Goal: Task Accomplishment & Management: Use online tool/utility

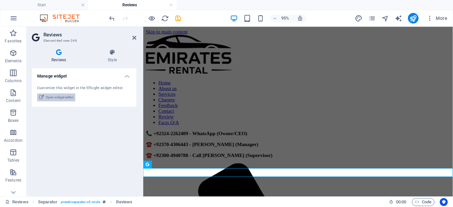
click at [64, 98] on span "Open widget editor" at bounding box center [60, 98] width 28 height 8
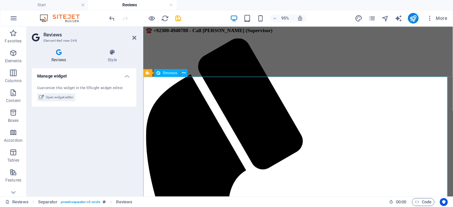
scroll to position [133, 0]
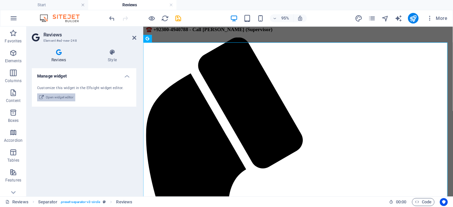
click at [64, 97] on span "Open widget editor" at bounding box center [60, 98] width 28 height 8
click at [110, 55] on icon at bounding box center [112, 52] width 48 height 7
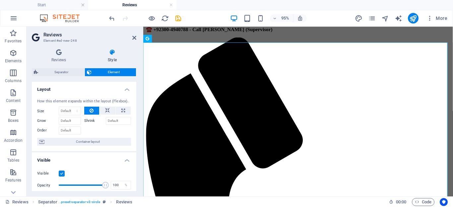
scroll to position [0, 0]
click at [67, 73] on span "Separator" at bounding box center [61, 72] width 42 height 8
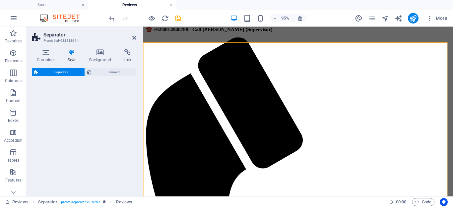
select select "rem"
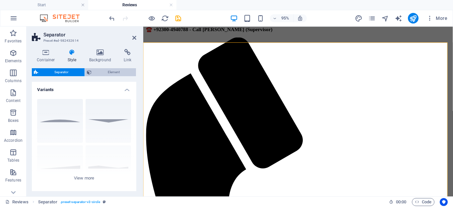
click at [103, 73] on span "Element" at bounding box center [114, 72] width 40 height 8
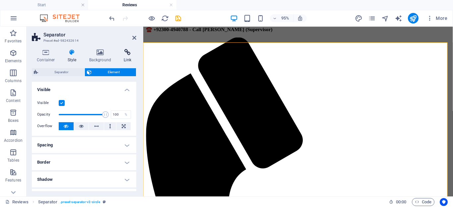
click at [123, 53] on icon at bounding box center [128, 52] width 18 height 7
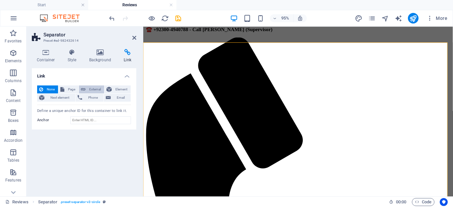
click at [94, 87] on span "External" at bounding box center [95, 90] width 15 height 8
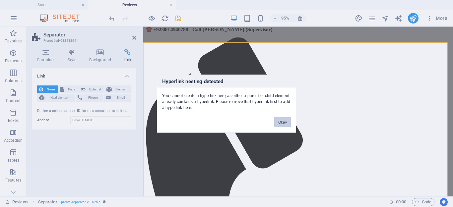
click at [282, 120] on button "Okay" at bounding box center [282, 122] width 17 height 10
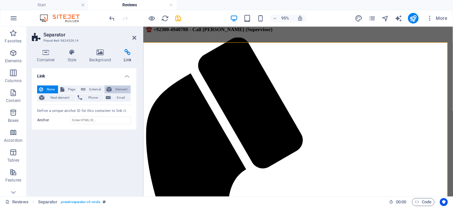
click at [119, 88] on span "Element" at bounding box center [121, 90] width 15 height 8
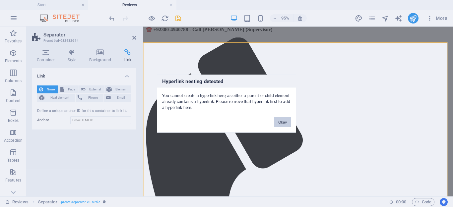
click at [288, 120] on button "Okay" at bounding box center [282, 122] width 17 height 10
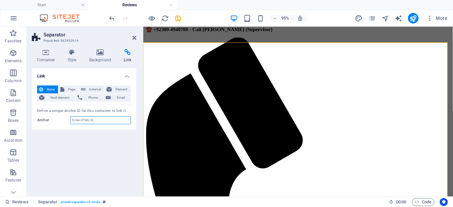
click at [115, 119] on input "Anchor" at bounding box center [100, 120] width 61 height 8
paste input "[URL][DOMAIN_NAME]"
type input "[URL][DOMAIN_NAME]"
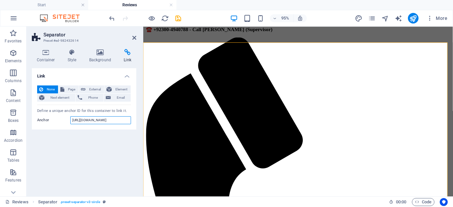
click at [115, 116] on input "[URL][DOMAIN_NAME]" at bounding box center [100, 120] width 61 height 8
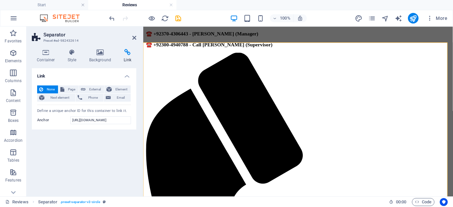
scroll to position [133, 0]
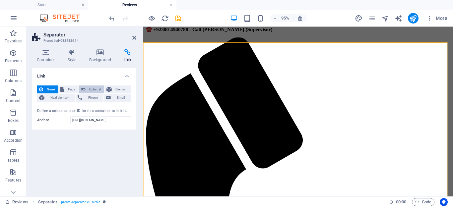
click at [90, 92] on span "External" at bounding box center [95, 90] width 15 height 8
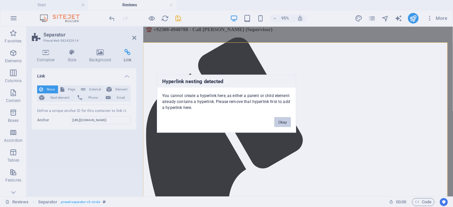
click at [281, 125] on button "Okay" at bounding box center [282, 122] width 17 height 10
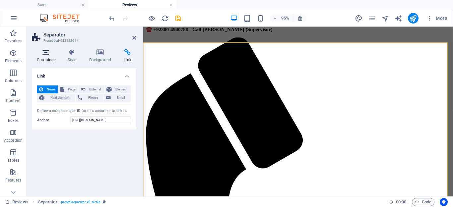
click at [47, 56] on h4 "Container" at bounding box center [47, 56] width 31 height 14
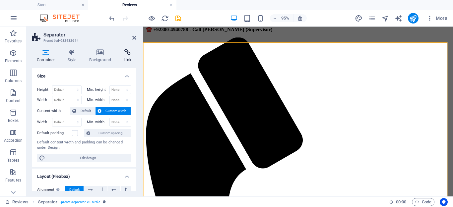
click at [123, 52] on icon at bounding box center [128, 52] width 18 height 7
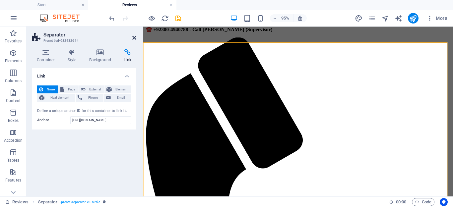
click at [132, 40] on icon at bounding box center [134, 37] width 4 height 5
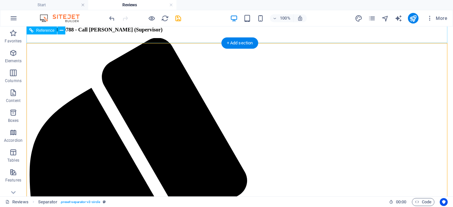
scroll to position [117, 0]
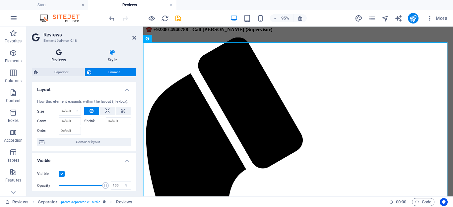
click at [64, 57] on h4 "Reviews" at bounding box center [60, 56] width 56 height 14
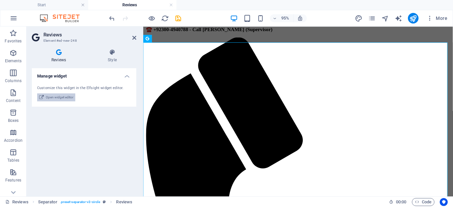
click at [62, 98] on span "Open widget editor" at bounding box center [60, 98] width 28 height 8
click at [131, 39] on header "Reviews Element #ed-new-248" at bounding box center [84, 35] width 104 height 17
click at [134, 36] on icon at bounding box center [134, 37] width 4 height 5
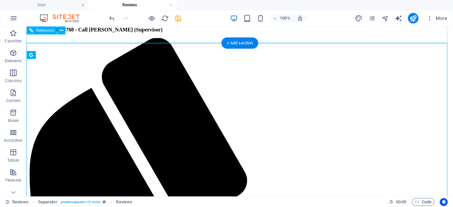
scroll to position [117, 0]
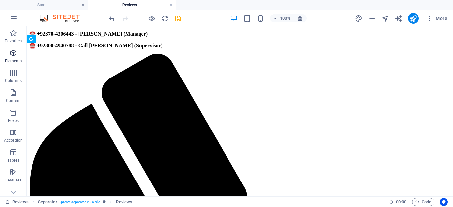
click at [13, 54] on icon "button" at bounding box center [13, 53] width 8 height 8
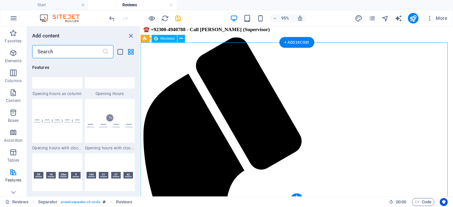
scroll to position [136, 0]
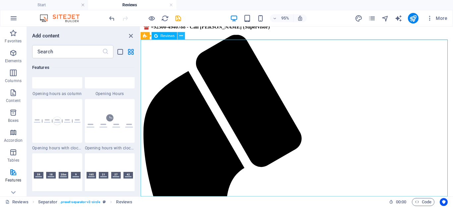
click at [180, 37] on icon at bounding box center [181, 35] width 3 height 7
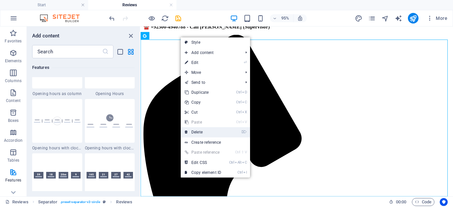
click at [203, 131] on link "⌦ Delete" at bounding box center [203, 132] width 44 height 10
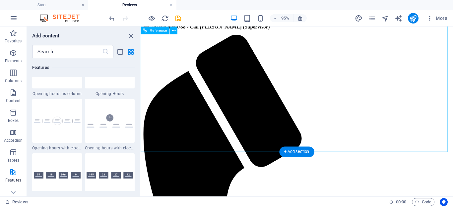
scroll to position [17, 0]
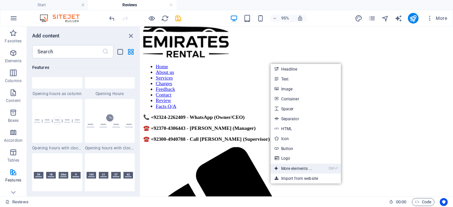
click at [283, 171] on link "Ctrl ⏎ More elements ..." at bounding box center [293, 169] width 45 height 10
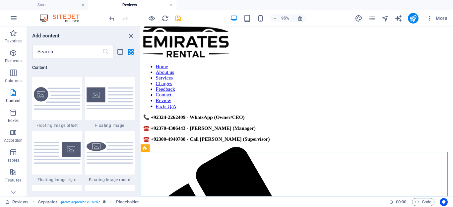
scroll to position [1463, 0]
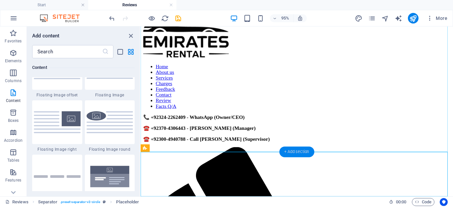
click at [292, 149] on div "+ Add section" at bounding box center [296, 152] width 35 height 11
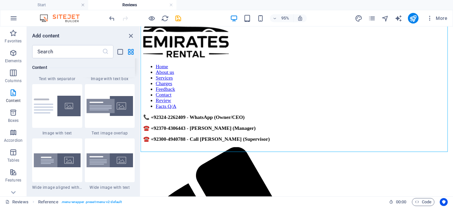
scroll to position [1326, 0]
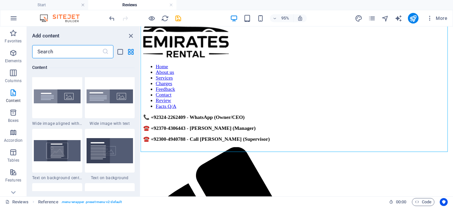
click at [73, 52] on input "text" at bounding box center [67, 51] width 70 height 13
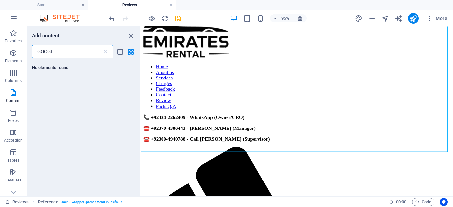
scroll to position [0, 0]
type input "G"
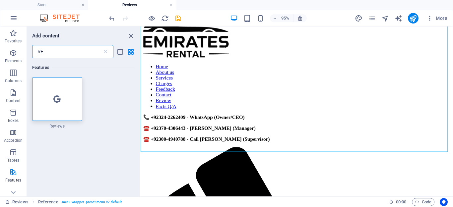
type input "R"
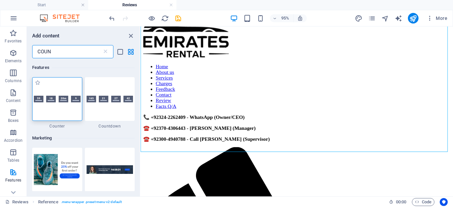
type input "COUN"
click at [40, 96] on img at bounding box center [57, 99] width 47 height 7
click at [141, 97] on div "Drag here to replace the existing content. Press “Ctrl” if you want to create a…" at bounding box center [297, 112] width 312 height 170
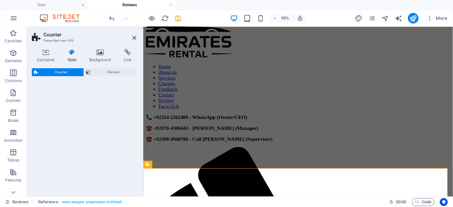
scroll to position [92, 0]
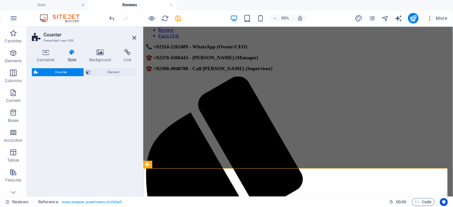
select select "rem"
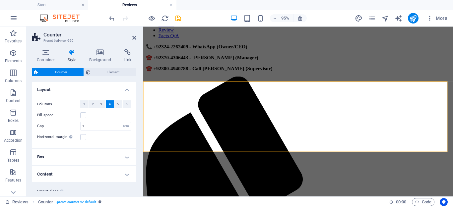
click at [107, 20] on div "95% More" at bounding box center [226, 18] width 452 height 16
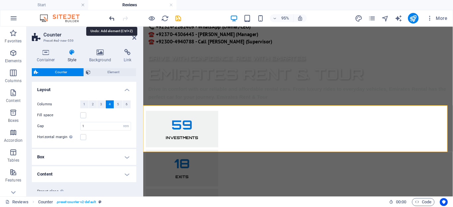
click at [109, 18] on icon "undo" at bounding box center [112, 19] width 8 height 8
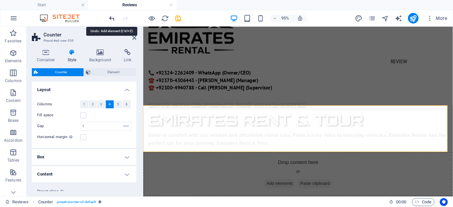
scroll to position [10, 0]
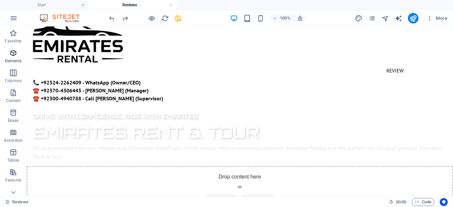
click at [11, 58] on span "Elements" at bounding box center [13, 57] width 27 height 16
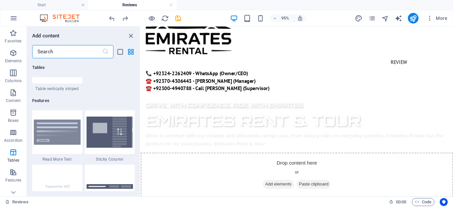
scroll to position [2319, 0]
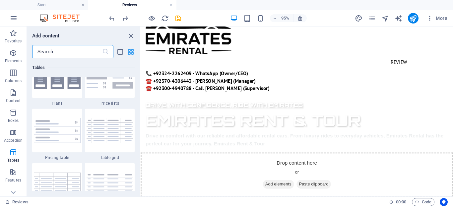
click at [131, 49] on icon "grid-view" at bounding box center [131, 52] width 8 height 8
click at [119, 54] on icon "list-view" at bounding box center [120, 52] width 8 height 8
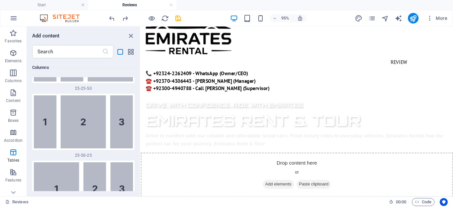
scroll to position [5637, 0]
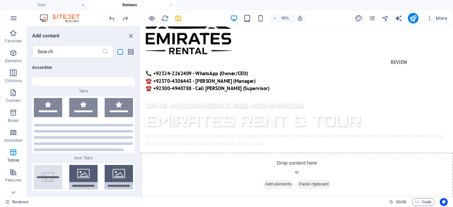
click at [120, 53] on icon "list-view" at bounding box center [120, 52] width 8 height 8
click at [129, 50] on icon "grid-view" at bounding box center [131, 52] width 8 height 8
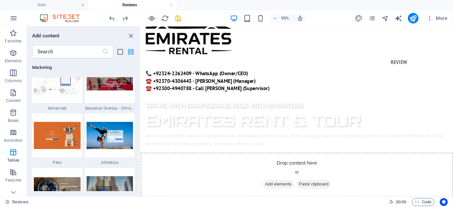
scroll to position [2319, 0]
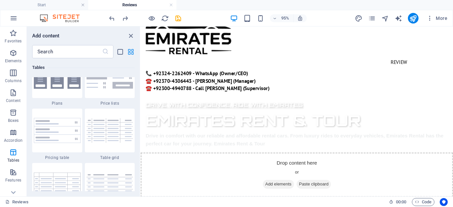
click at [129, 50] on icon "grid-view" at bounding box center [131, 52] width 8 height 8
click at [128, 54] on icon "grid-view" at bounding box center [131, 52] width 8 height 8
click at [119, 54] on icon "list-view" at bounding box center [120, 52] width 8 height 8
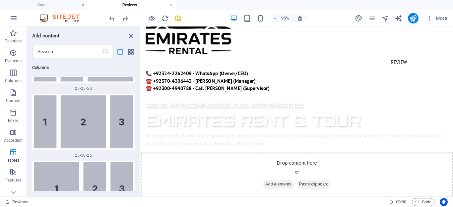
scroll to position [5637, 0]
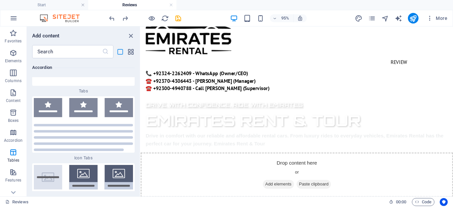
click at [119, 54] on icon "list-view" at bounding box center [120, 52] width 8 height 8
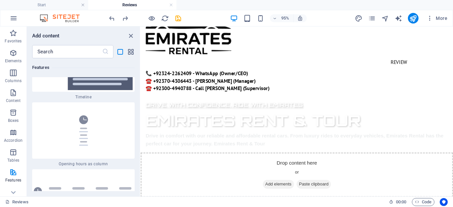
scroll to position [7063, 0]
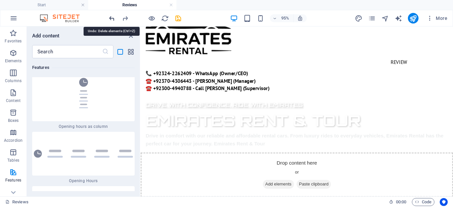
click at [114, 21] on icon "undo" at bounding box center [112, 19] width 8 height 8
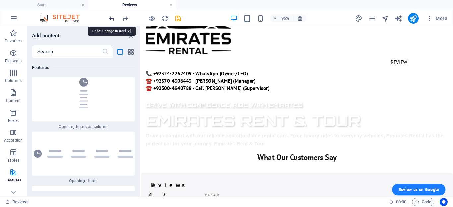
click at [114, 21] on icon "undo" at bounding box center [112, 19] width 8 height 8
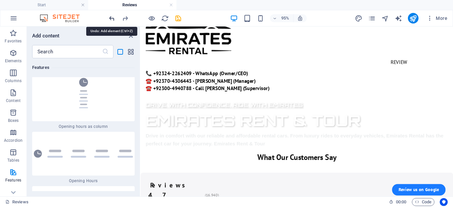
click at [114, 21] on icon "undo" at bounding box center [112, 19] width 8 height 8
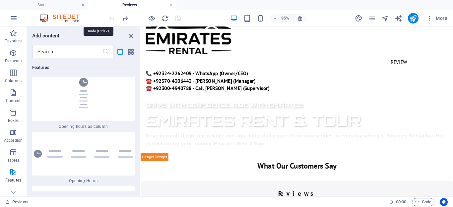
click at [114, 21] on div at bounding box center [145, 18] width 74 height 11
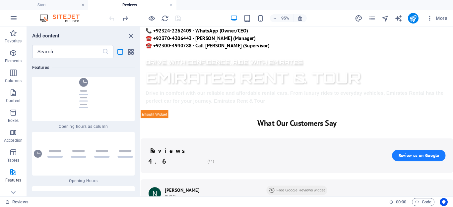
click at [114, 21] on div at bounding box center [145, 18] width 74 height 11
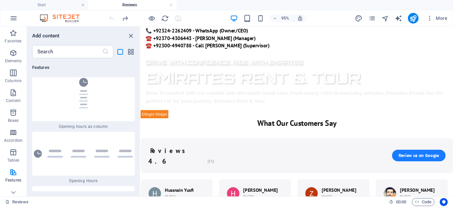
click at [114, 21] on div at bounding box center [145, 18] width 74 height 11
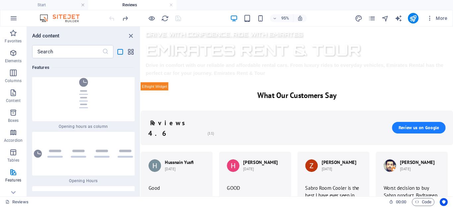
click at [114, 21] on div at bounding box center [145, 18] width 74 height 11
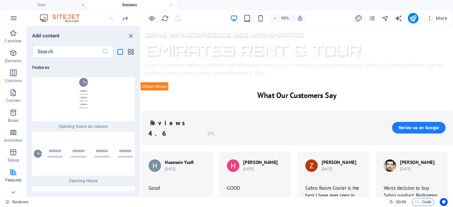
click at [114, 21] on div at bounding box center [145, 18] width 74 height 11
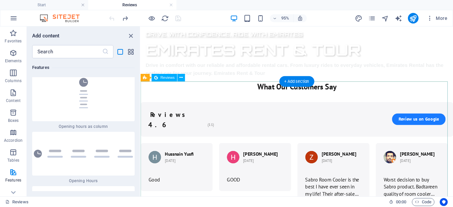
click at [178, 90] on div "What Our Customers Say reviews 4.6 (11) Review us on Google Hussnain Yusfi [DAT…" at bounding box center [305, 188] width 329 height 207
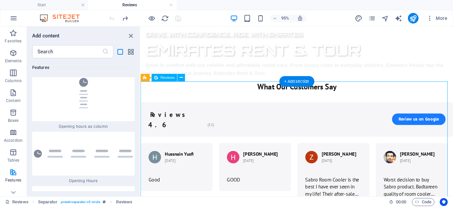
click at [178, 90] on div "What Our Customers Say reviews 4.6 (11) Review us on Google Hussnain Yusfi [DAT…" at bounding box center [305, 188] width 329 height 207
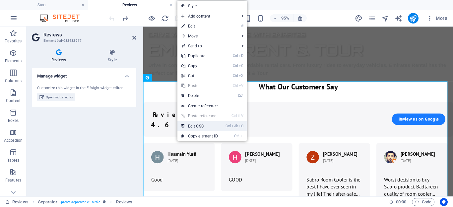
click at [198, 126] on link "Ctrl Alt C Edit CSS" at bounding box center [199, 126] width 44 height 10
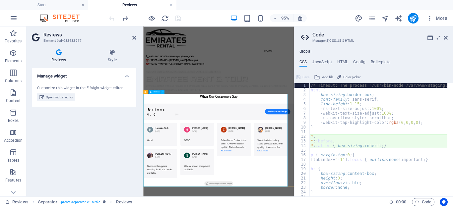
scroll to position [0, 0]
type textarea "content: "Elfsight Widget";"
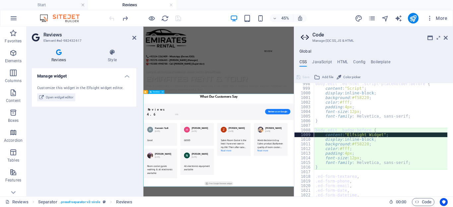
scroll to position [2232, 0]
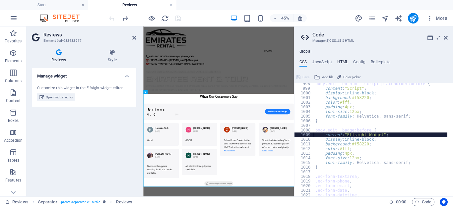
click at [341, 61] on h4 "HTML" at bounding box center [342, 63] width 11 height 7
type textarea "<a href="#main-content" class="wv-link-content button">Skip to main content</a>"
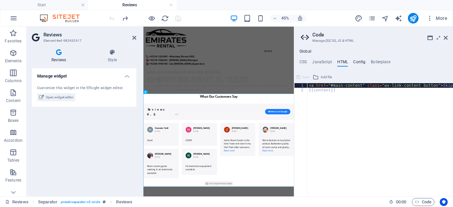
click at [361, 61] on h4 "Config" at bounding box center [359, 63] width 12 height 7
type textarea "$color-background: #ffffff;"
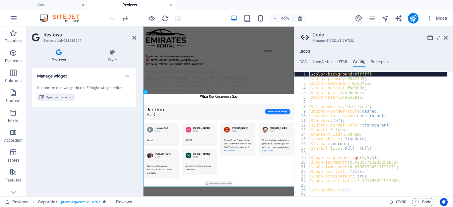
click at [377, 59] on div "Global CSS JavaScript HTML Config Boilerplate content: "Elfsight Widget"; 998 9…" at bounding box center [373, 123] width 159 height 148
click at [378, 59] on div "Global CSS JavaScript HTML Config Boilerplate content: "Elfsight Widget"; 998 9…" at bounding box center [373, 123] width 159 height 148
click at [378, 61] on h4 "Boilerplate" at bounding box center [381, 63] width 20 height 7
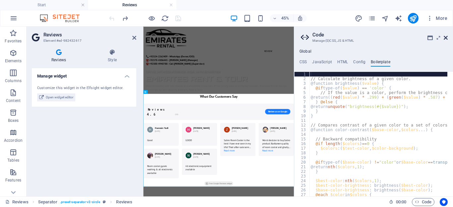
click at [444, 38] on icon at bounding box center [446, 37] width 4 height 5
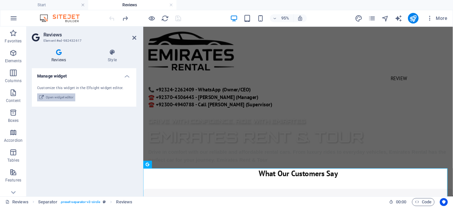
click at [62, 97] on span "Open widget editor" at bounding box center [60, 98] width 28 height 8
click at [133, 36] on icon at bounding box center [134, 37] width 4 height 5
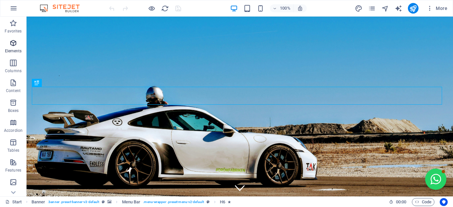
click at [9, 47] on span "Elements" at bounding box center [13, 47] width 27 height 16
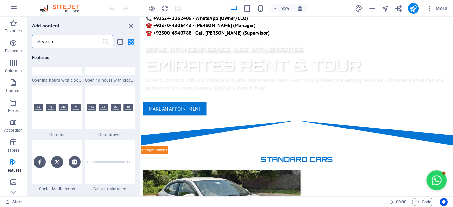
scroll to position [2955, 0]
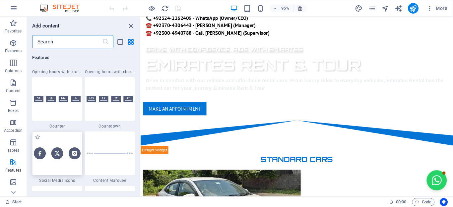
click at [60, 151] on img at bounding box center [57, 154] width 47 height 12
click at [60, 144] on div at bounding box center [57, 154] width 50 height 44
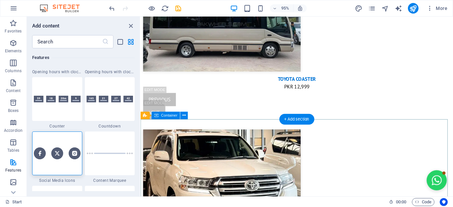
scroll to position [1577, 0]
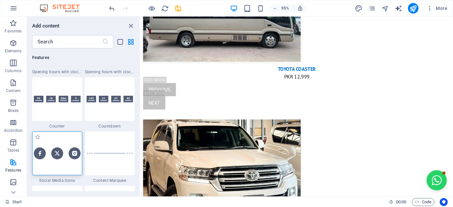
click at [52, 156] on img at bounding box center [57, 154] width 47 height 12
drag, startPoint x: 52, startPoint y: 156, endPoint x: 52, endPoint y: 160, distance: 4.6
click at [52, 160] on div at bounding box center [57, 154] width 50 height 44
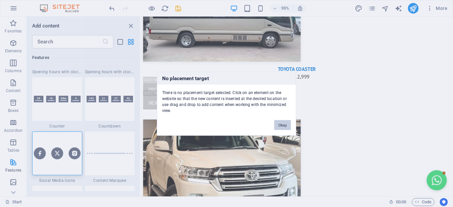
click at [276, 129] on button "Okay" at bounding box center [282, 125] width 17 height 10
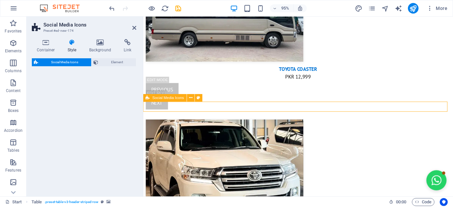
select select "rem"
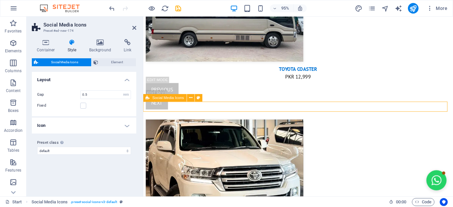
scroll to position [1604, 0]
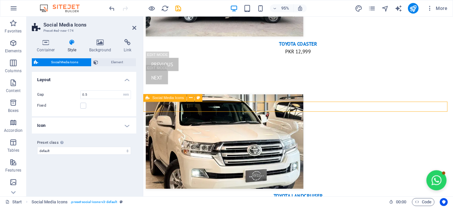
click at [45, 42] on icon at bounding box center [46, 42] width 28 height 7
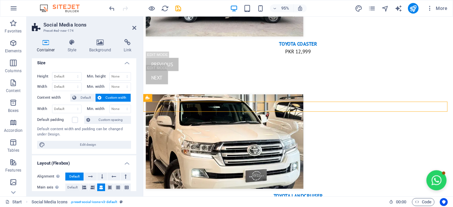
scroll to position [9, 0]
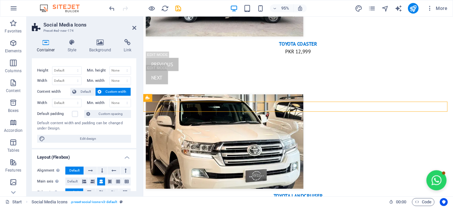
drag, startPoint x: 135, startPoint y: 116, endPoint x: 135, endPoint y: 136, distance: 20.2
click at [135, 136] on div "Size Height Default px rem % vh vw Min. height None px rem % vh vw Width Defaul…" at bounding box center [84, 124] width 104 height 133
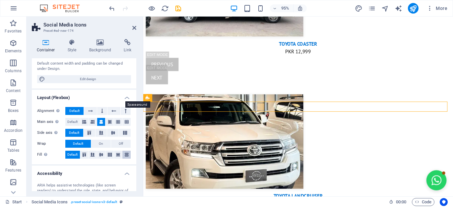
scroll to position [59, 0]
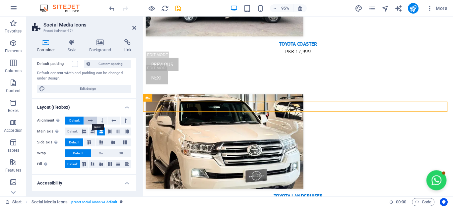
click at [87, 122] on button at bounding box center [90, 121] width 13 height 8
click at [99, 121] on button at bounding box center [102, 121] width 10 height 8
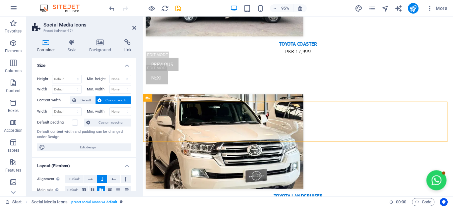
scroll to position [0, 0]
click at [72, 81] on select "Default px rem % vh vw" at bounding box center [66, 80] width 29 height 8
select select "px"
click at [52, 76] on select "Default px rem % vh vw" at bounding box center [66, 80] width 29 height 8
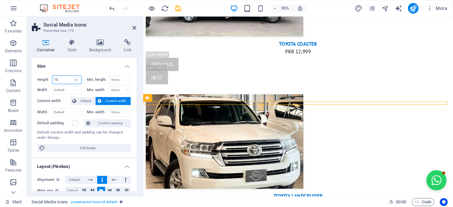
click at [63, 78] on input "10" at bounding box center [66, 80] width 29 height 8
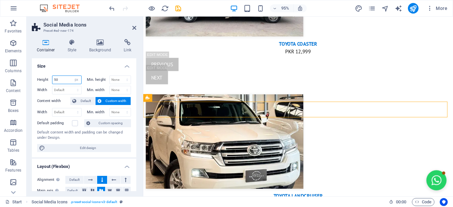
click at [63, 78] on input "50" at bounding box center [66, 80] width 29 height 8
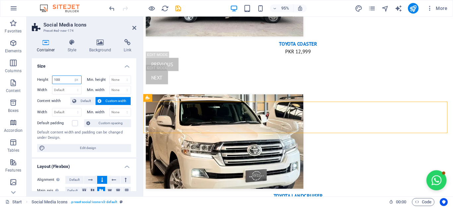
click at [63, 78] on input "100" at bounding box center [66, 80] width 29 height 8
type input "155"
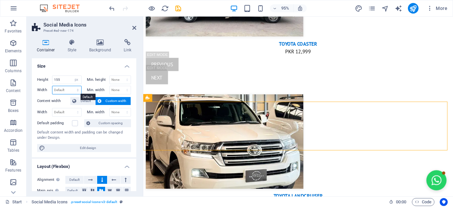
click at [62, 89] on select "Default px rem % em vh vw" at bounding box center [66, 90] width 29 height 8
select select "px"
click at [52, 86] on select "Default px rem % em vh vw" at bounding box center [66, 90] width 29 height 8
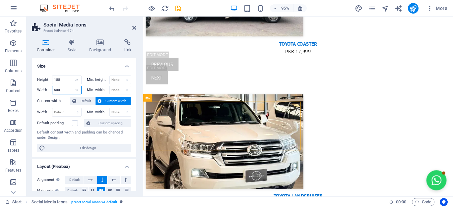
click at [64, 92] on input "500" at bounding box center [66, 90] width 29 height 8
type input "1"
click at [67, 87] on input "80" at bounding box center [66, 90] width 29 height 8
type input "8"
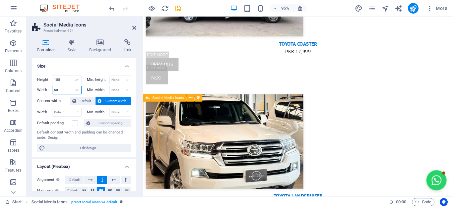
type input "50"
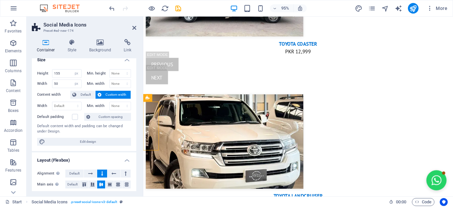
scroll to position [2, 0]
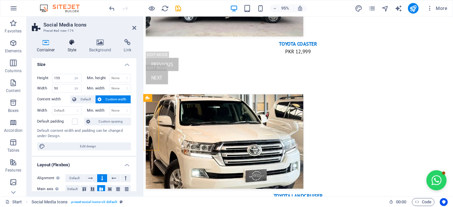
click at [73, 48] on h4 "Style" at bounding box center [74, 46] width 22 height 14
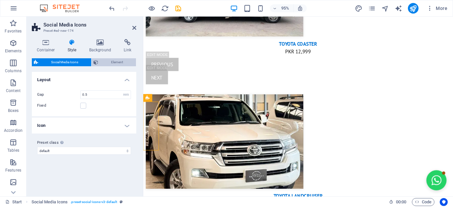
click at [103, 61] on span "Element" at bounding box center [117, 62] width 34 height 8
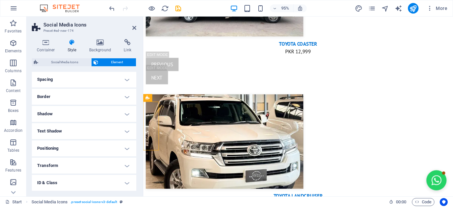
scroll to position [90, 0]
click at [96, 169] on h4 "Animation" at bounding box center [84, 166] width 104 height 16
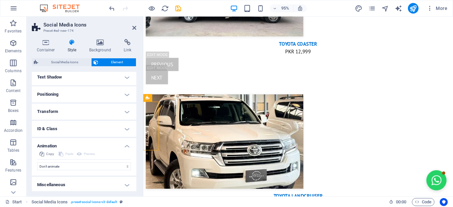
scroll to position [111, 0]
click at [74, 141] on h4 "Animation" at bounding box center [84, 143] width 104 height 12
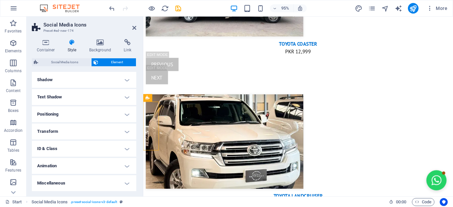
scroll to position [90, 0]
click at [76, 114] on h4 "Positioning" at bounding box center [84, 115] width 104 height 16
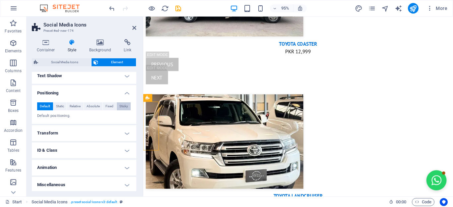
click at [119, 107] on span "Sticky" at bounding box center [123, 106] width 9 height 8
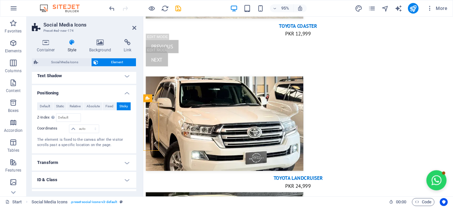
scroll to position [1603, 0]
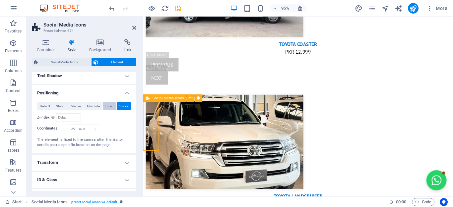
click at [111, 104] on span "Fixed" at bounding box center [109, 106] width 8 height 8
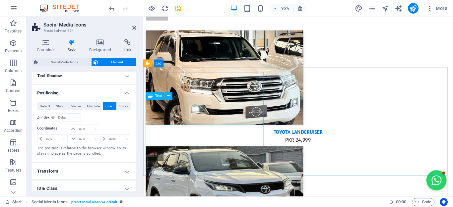
scroll to position [1684, 0]
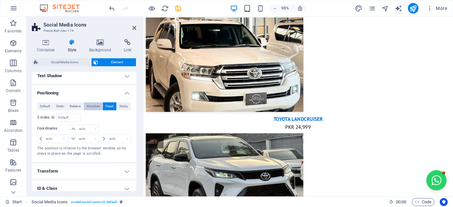
click at [93, 106] on span "Absolute" at bounding box center [93, 106] width 13 height 8
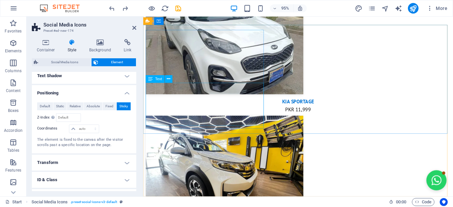
scroll to position [1624, 0]
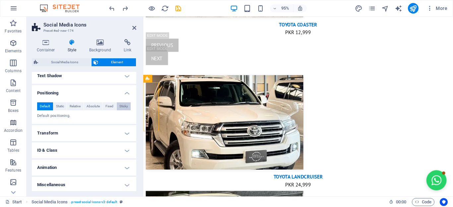
click at [119, 107] on span "Sticky" at bounding box center [123, 106] width 9 height 8
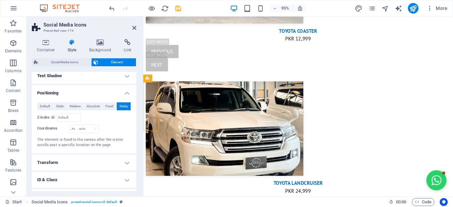
scroll to position [1624, 0]
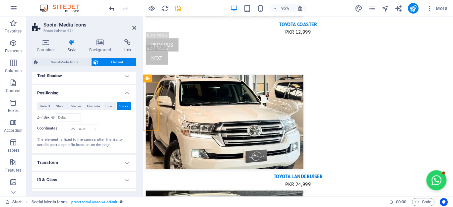
click at [111, 9] on icon "undo" at bounding box center [112, 9] width 8 height 8
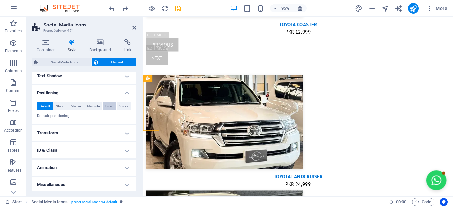
click at [105, 107] on span "Fixed" at bounding box center [109, 106] width 8 height 8
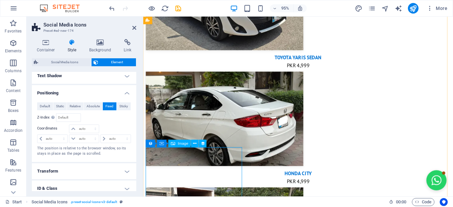
scroll to position [458, 0]
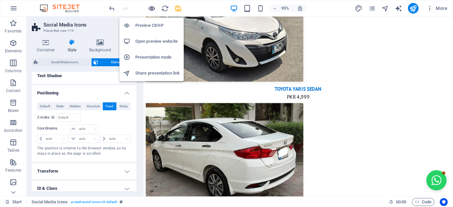
click at [152, 7] on icon "button" at bounding box center [152, 9] width 8 height 8
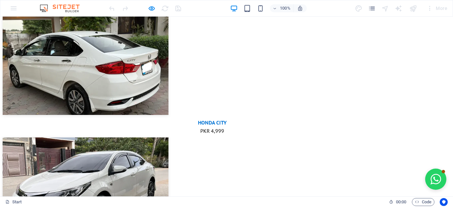
scroll to position [0, 0]
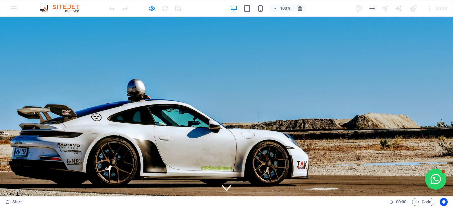
drag, startPoint x: 451, startPoint y: 83, endPoint x: 453, endPoint y: 25, distance: 57.7
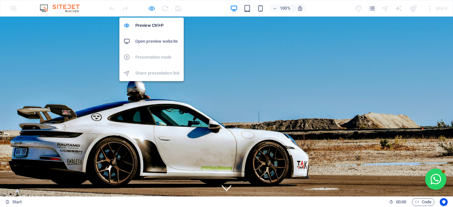
click at [154, 9] on icon "button" at bounding box center [152, 9] width 8 height 8
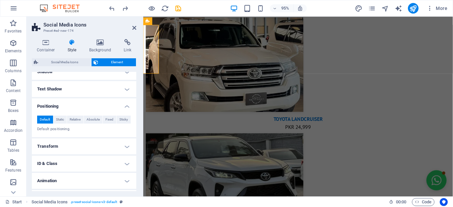
scroll to position [99, 0]
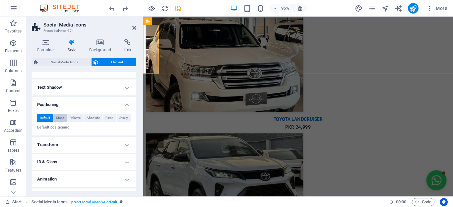
click at [62, 116] on span "Static" at bounding box center [60, 118] width 8 height 8
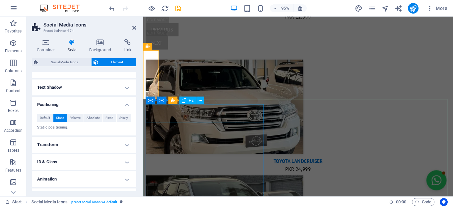
scroll to position [1636, 0]
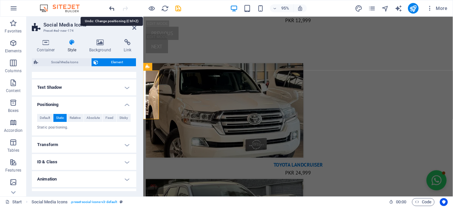
click at [110, 7] on icon "undo" at bounding box center [112, 9] width 8 height 8
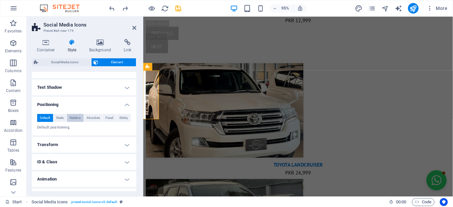
click at [74, 116] on span "Relative" at bounding box center [75, 118] width 11 height 8
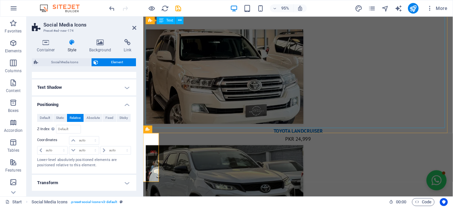
scroll to position [1570, 0]
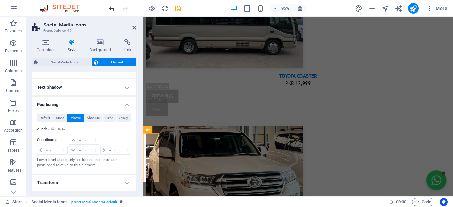
click at [108, 9] on div "95% More" at bounding box center [226, 8] width 452 height 16
click at [108, 9] on icon "undo" at bounding box center [112, 9] width 8 height 8
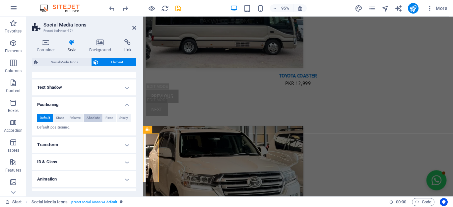
click at [92, 118] on span "Absolute" at bounding box center [93, 118] width 13 height 8
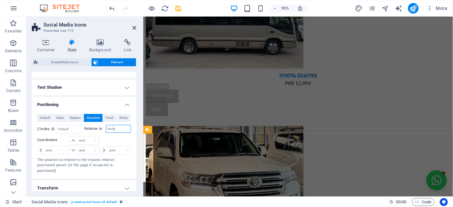
click at [119, 126] on input "body" at bounding box center [119, 129] width 26 height 8
click at [119, 128] on input "body" at bounding box center [119, 129] width 26 height 8
click at [117, 129] on input "body" at bounding box center [119, 129] width 26 height 8
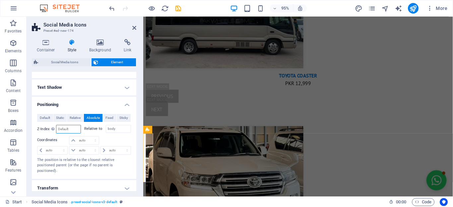
click at [67, 129] on input "number" at bounding box center [68, 129] width 24 height 8
click at [92, 139] on select "auto px rem % em" at bounding box center [83, 141] width 29 height 8
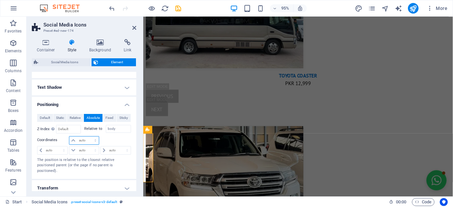
select select "px"
click at [69, 137] on select "auto px rem % em" at bounding box center [83, 141] width 29 height 8
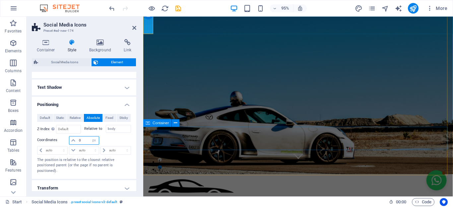
scroll to position [33, 0]
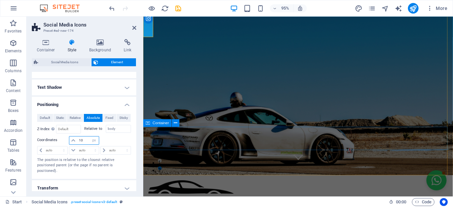
type input "10"
click at [111, 152] on select "auto px rem % em" at bounding box center [116, 151] width 30 height 8
select select "px"
click at [101, 147] on select "auto px rem % em" at bounding box center [116, 151] width 30 height 8
type input "0"
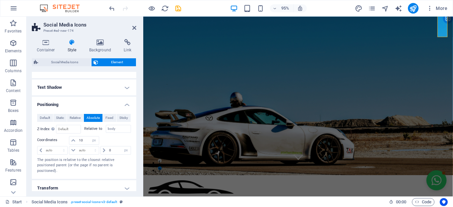
select select "DISABLED_OPTION_VALUE"
click at [59, 152] on select "auto px rem % em" at bounding box center [52, 151] width 30 height 8
select select "px"
click at [37, 147] on select "auto px rem % em" at bounding box center [52, 151] width 30 height 8
type input "0"
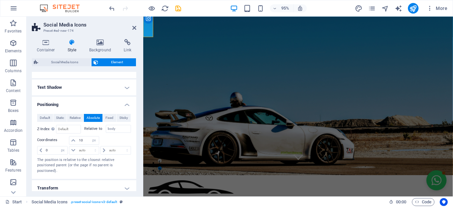
select select "DISABLED_OPTION_VALUE"
type input "0"
select select "DISABLED_OPTION_VALUE"
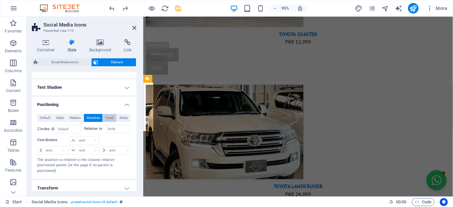
scroll to position [1624, 0]
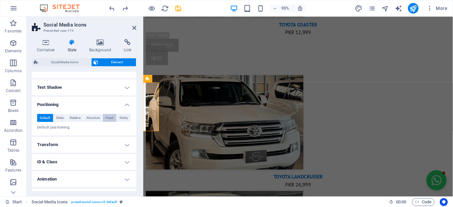
click at [108, 117] on span "Fixed" at bounding box center [109, 118] width 8 height 8
click at [123, 116] on span "Sticky" at bounding box center [123, 118] width 9 height 8
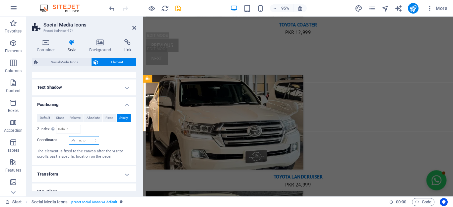
click at [85, 142] on select "auto px rem % em" at bounding box center [83, 141] width 29 height 8
select select "px"
click at [69, 137] on select "auto px rem % em" at bounding box center [83, 141] width 29 height 8
click at [110, 133] on div "Relative to body" at bounding box center [107, 129] width 47 height 9
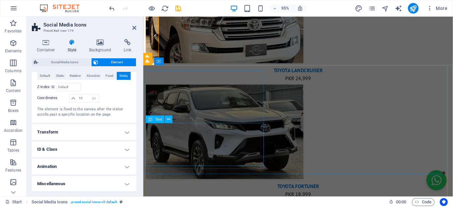
scroll to position [1570, 0]
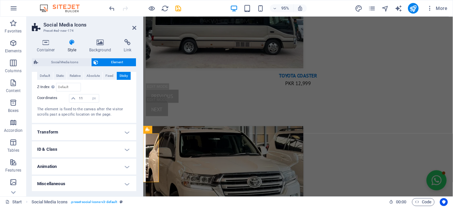
type input "0"
select select "DISABLED_OPTION_VALUE"
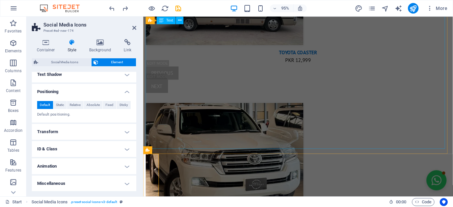
scroll to position [1603, 0]
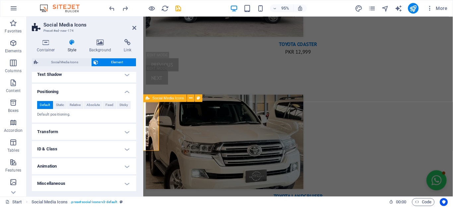
click at [105, 104] on span "Fixed" at bounding box center [109, 105] width 8 height 8
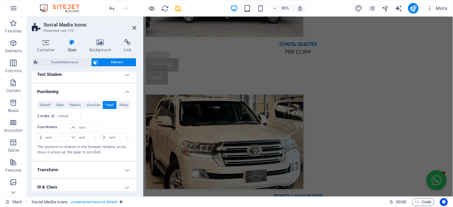
scroll to position [1684, 0]
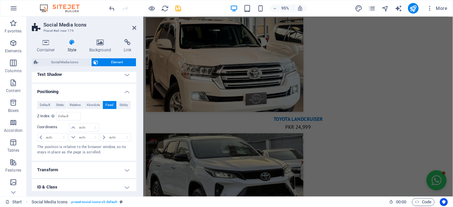
click at [105, 104] on span "Fixed" at bounding box center [109, 105] width 8 height 8
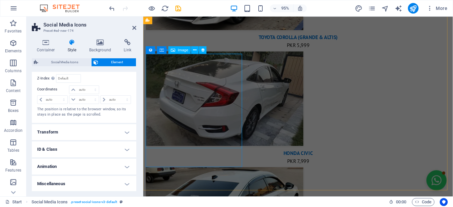
scroll to position [557, 0]
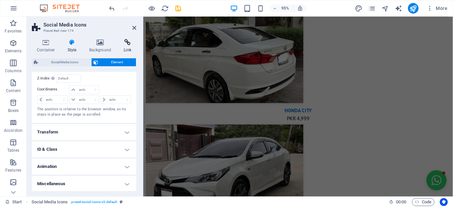
click at [123, 49] on h4 "Link" at bounding box center [128, 46] width 18 height 14
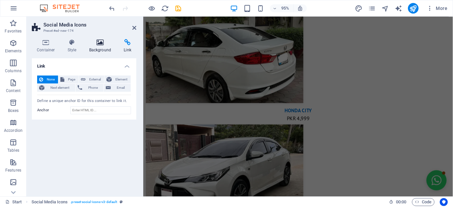
click at [95, 43] on icon at bounding box center [100, 42] width 32 height 7
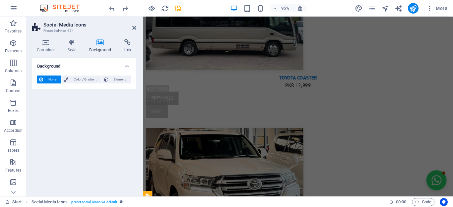
scroll to position [1624, 0]
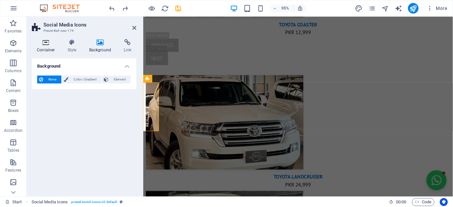
click at [45, 46] on h4 "Container" at bounding box center [47, 46] width 31 height 14
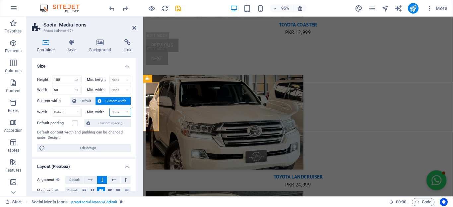
click at [115, 112] on select "None px rem % vh vw" at bounding box center [120, 112] width 21 height 8
select select "px"
click at [110, 108] on select "None px rem % vh vw" at bounding box center [120, 112] width 21 height 8
click at [118, 88] on select "None px rem % vh vw" at bounding box center [120, 90] width 21 height 8
click at [112, 12] on icon "undo" at bounding box center [112, 9] width 8 height 8
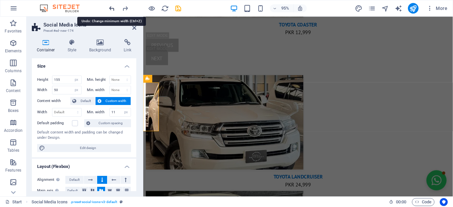
type input "0"
click at [112, 12] on icon "undo" at bounding box center [112, 9] width 8 height 8
select select "DISABLED_OPTION_VALUE"
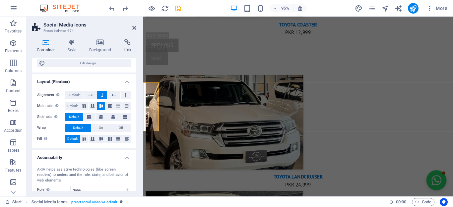
scroll to position [93, 0]
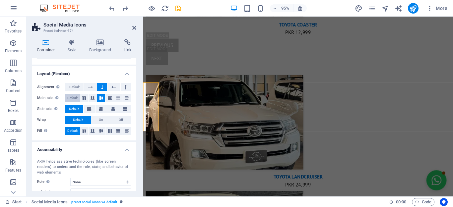
click at [72, 96] on span "Default" at bounding box center [72, 98] width 10 height 8
click at [82, 98] on icon at bounding box center [84, 98] width 8 height 4
click at [90, 100] on button at bounding box center [93, 98] width 8 height 8
click at [98, 100] on button at bounding box center [101, 98] width 8 height 8
click at [99, 107] on icon at bounding box center [101, 109] width 4 height 8
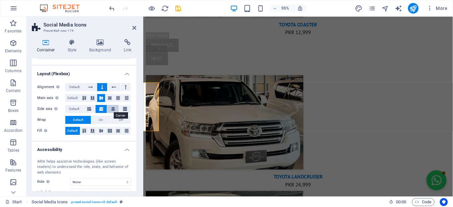
click at [112, 111] on icon at bounding box center [113, 109] width 4 height 8
click at [123, 111] on icon at bounding box center [125, 109] width 4 height 8
click at [109, 108] on button at bounding box center [113, 109] width 12 height 8
click at [100, 109] on icon at bounding box center [101, 109] width 4 height 8
click at [92, 109] on button at bounding box center [90, 109] width 12 height 8
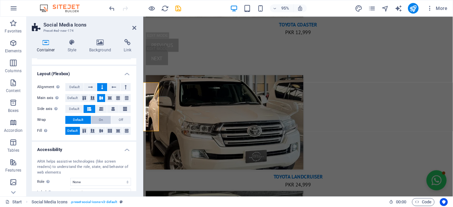
click at [99, 120] on span "On" at bounding box center [101, 120] width 4 height 8
click at [117, 121] on button "Off" at bounding box center [121, 120] width 20 height 8
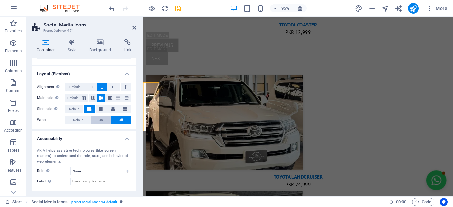
click at [103, 121] on button "On" at bounding box center [101, 120] width 20 height 8
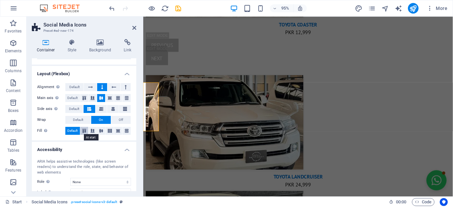
click at [84, 131] on icon at bounding box center [84, 131] width 8 height 4
click at [95, 131] on icon at bounding box center [93, 131] width 8 height 4
click at [106, 131] on icon at bounding box center [110, 131] width 8 height 4
click at [101, 131] on icon at bounding box center [101, 131] width 8 height 4
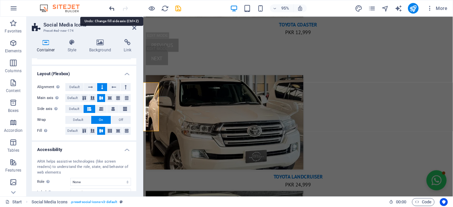
click at [110, 10] on icon "undo" at bounding box center [112, 9] width 8 height 8
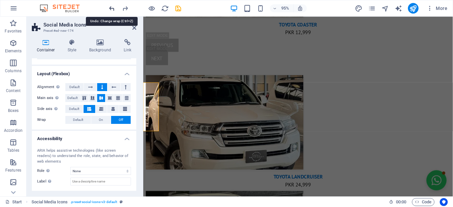
click at [110, 10] on icon "undo" at bounding box center [112, 9] width 8 height 8
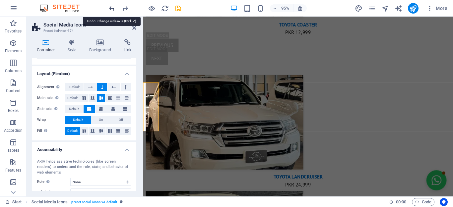
click at [110, 10] on icon "undo" at bounding box center [112, 9] width 8 height 8
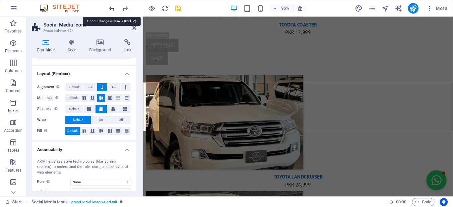
click at [110, 10] on icon "undo" at bounding box center [112, 9] width 8 height 8
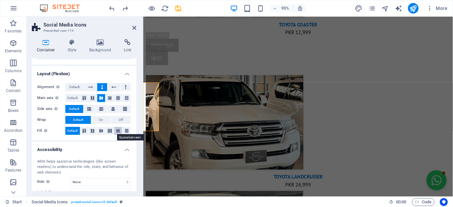
click at [114, 129] on icon at bounding box center [118, 131] width 8 height 4
click at [106, 129] on icon at bounding box center [110, 131] width 8 height 4
click at [96, 130] on div "Fill Controls the distances and direction of elements on the y-axis across seve…" at bounding box center [84, 131] width 94 height 8
click at [98, 130] on icon at bounding box center [101, 131] width 8 height 4
click at [101, 130] on icon at bounding box center [101, 131] width 8 height 4
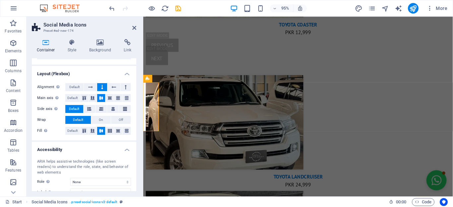
click at [124, 71] on h4 "Layout (Flexbox)" at bounding box center [84, 72] width 104 height 12
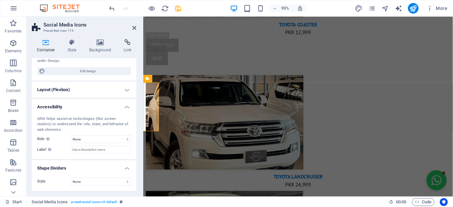
scroll to position [76, 0]
click at [124, 90] on h4 "Layout (Flexbox)" at bounding box center [84, 91] width 104 height 16
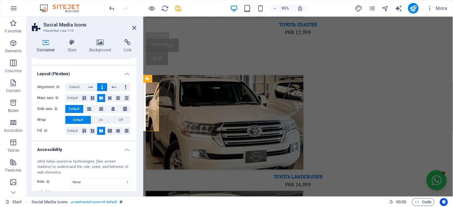
click at [130, 72] on h4 "Layout (Flexbox)" at bounding box center [84, 72] width 104 height 12
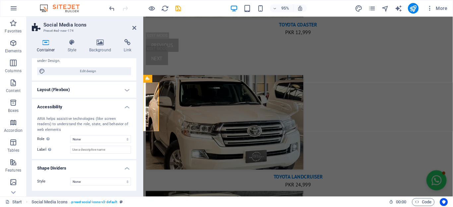
scroll to position [76, 0]
click at [127, 106] on h4 "Accessibility" at bounding box center [84, 106] width 104 height 12
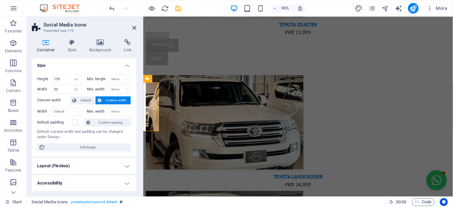
scroll to position [0, 0]
click at [83, 100] on span "Default" at bounding box center [85, 101] width 15 height 8
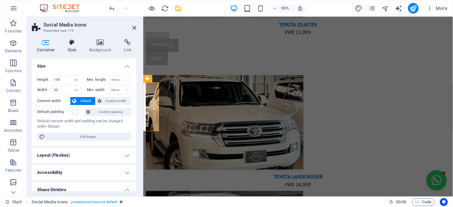
click at [74, 47] on h4 "Style" at bounding box center [74, 46] width 22 height 14
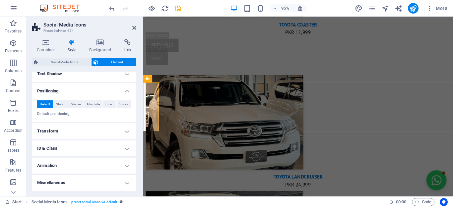
scroll to position [112, 0]
click at [120, 105] on span "Sticky" at bounding box center [123, 105] width 9 height 8
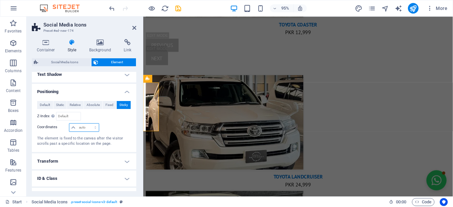
click at [76, 131] on select "auto px rem % em" at bounding box center [83, 128] width 29 height 8
select select "rem"
click at [69, 124] on select "auto px rem % em" at bounding box center [83, 128] width 29 height 8
click at [82, 128] on input "0" at bounding box center [87, 128] width 21 height 8
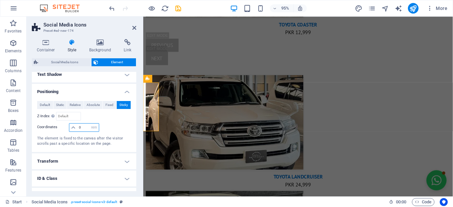
click at [82, 128] on input "0" at bounding box center [87, 128] width 21 height 8
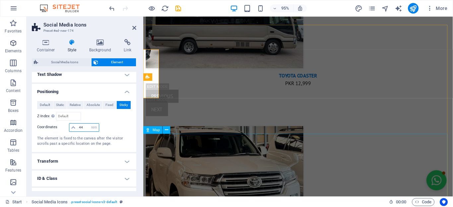
scroll to position [1736, 0]
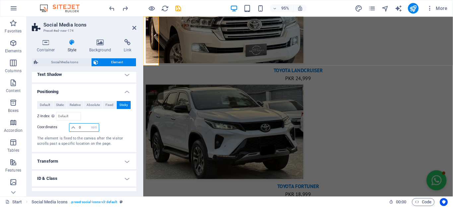
click at [81, 129] on input "0" at bounding box center [87, 128] width 21 height 8
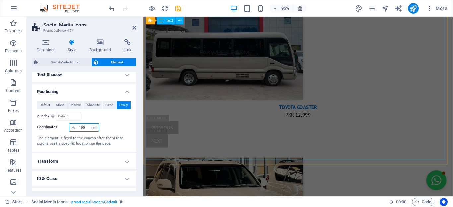
scroll to position [1371, 0]
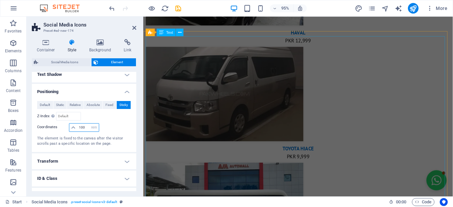
type input "0"
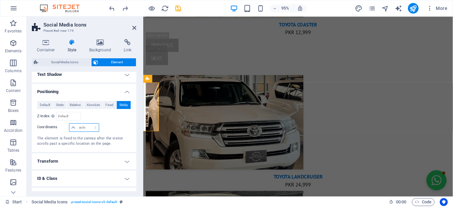
click at [90, 127] on select "auto px rem % em" at bounding box center [83, 128] width 29 height 8
click at [69, 124] on select "auto px rem % em" at bounding box center [83, 128] width 29 height 8
click at [84, 132] on div "auto px rem % em" at bounding box center [83, 127] width 31 height 9
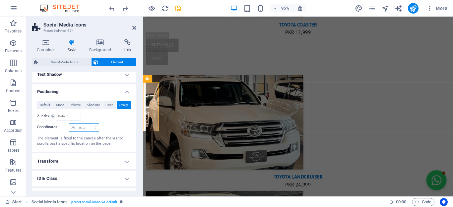
click at [86, 128] on select "auto px rem % em" at bounding box center [83, 128] width 29 height 8
select select "px"
click at [69, 124] on select "auto px rem % em" at bounding box center [83, 128] width 29 height 8
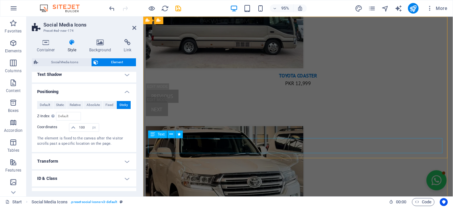
scroll to position [0, 0]
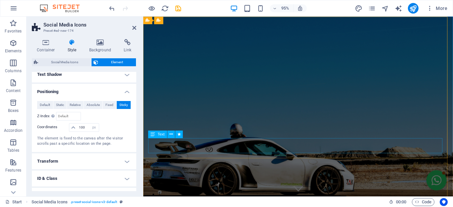
type input "0"
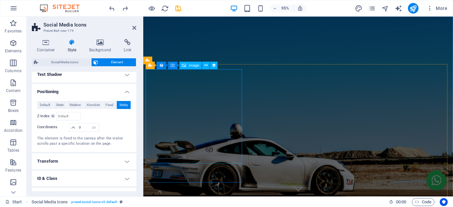
scroll to position [1624, 0]
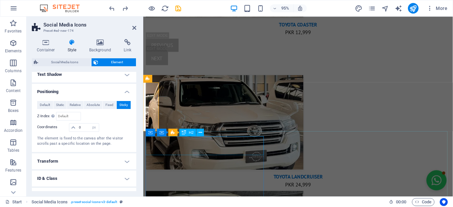
select select "DISABLED_OPTION_VALUE"
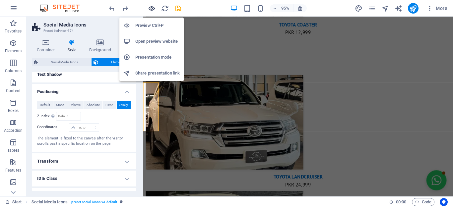
click at [155, 11] on icon "button" at bounding box center [152, 9] width 8 height 8
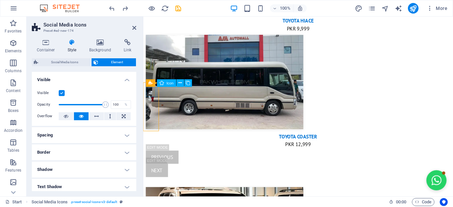
scroll to position [1595, 0]
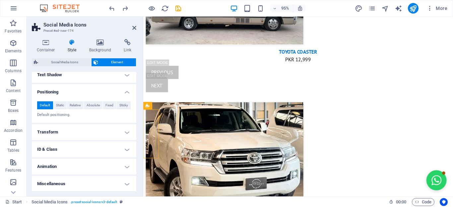
scroll to position [112, 0]
click at [60, 106] on span "Static" at bounding box center [60, 105] width 8 height 8
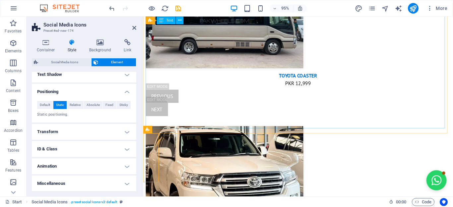
scroll to position [1636, 0]
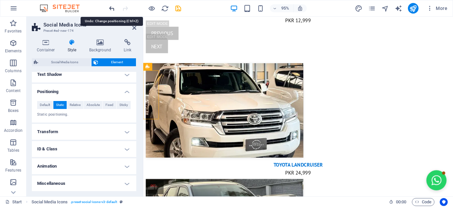
click at [110, 10] on icon "undo" at bounding box center [112, 9] width 8 height 8
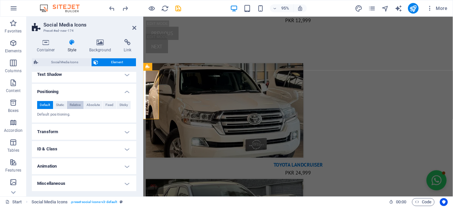
click at [76, 104] on span "Relative" at bounding box center [75, 105] width 11 height 8
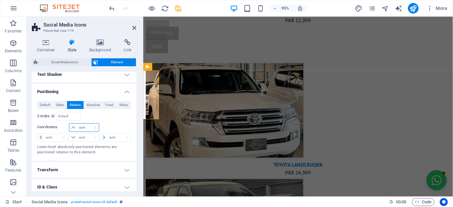
click at [83, 127] on select "auto px rem % em" at bounding box center [83, 128] width 29 height 8
select select "px"
click at [69, 124] on select "auto px rem % em" at bounding box center [83, 128] width 29 height 8
type input "0"
click at [116, 10] on div at bounding box center [145, 8] width 74 height 11
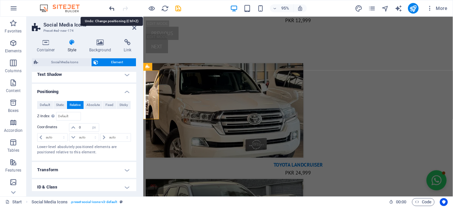
click at [113, 8] on icon "undo" at bounding box center [112, 9] width 8 height 8
select select "DISABLED_OPTION_VALUE"
click at [113, 8] on icon "undo" at bounding box center [112, 9] width 8 height 8
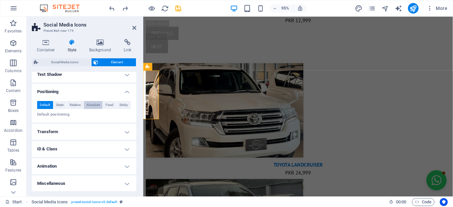
click at [94, 102] on span "Absolute" at bounding box center [93, 105] width 13 height 8
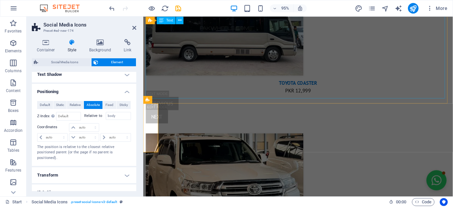
scroll to position [1603, 0]
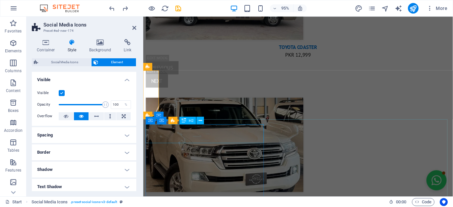
scroll to position [1636, 0]
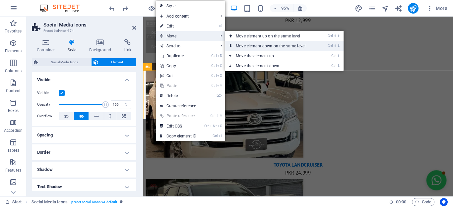
click at [251, 44] on link "Ctrl ⇧ ⬇ Move element down on the same level" at bounding box center [272, 46] width 94 height 10
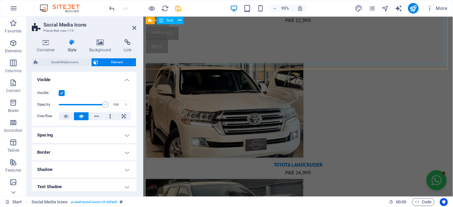
scroll to position [1739, 0]
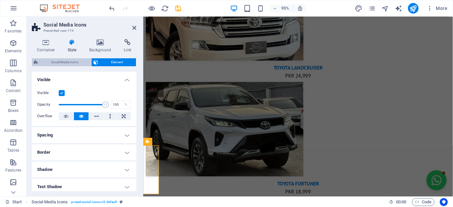
click at [76, 60] on span "Social Media Icons" at bounding box center [64, 62] width 49 height 8
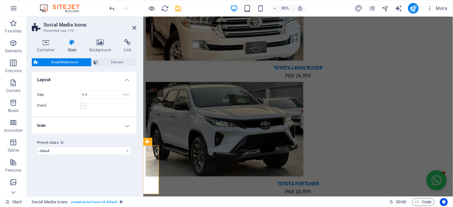
click at [82, 105] on label at bounding box center [83, 106] width 6 height 6
click at [0, 0] on input "Fixed" at bounding box center [0, 0] width 0 height 0
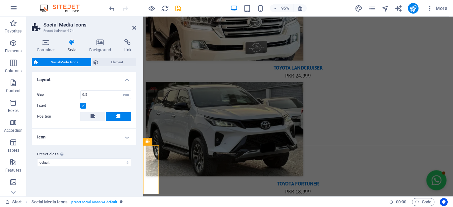
click at [131, 134] on h4 "Icon" at bounding box center [84, 137] width 104 height 16
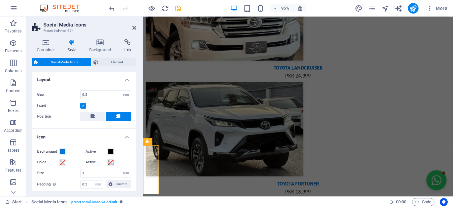
drag, startPoint x: 134, startPoint y: 132, endPoint x: 136, endPoint y: 150, distance: 18.0
click at [134, 150] on li "Icon Background Active Color Active Size 1 px rem vh vw Padding Only if icon ba…" at bounding box center [84, 179] width 104 height 100
click at [138, 149] on div "Container Style Background Link Size Height 155 Default px rem % vh vw Min. hei…" at bounding box center [84, 115] width 115 height 163
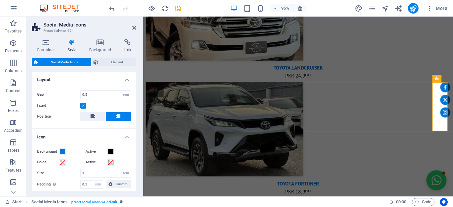
scroll to position [1684, 0]
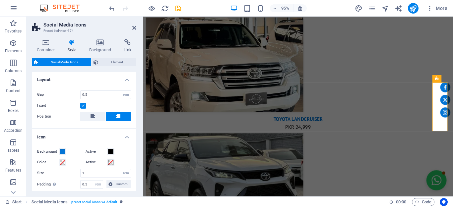
click at [135, 150] on div "Container Style Background Link Size Height 155 Default px rem % vh vw Min. hei…" at bounding box center [84, 115] width 115 height 163
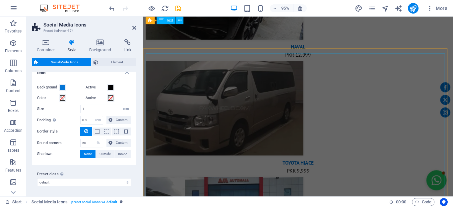
scroll to position [1353, 0]
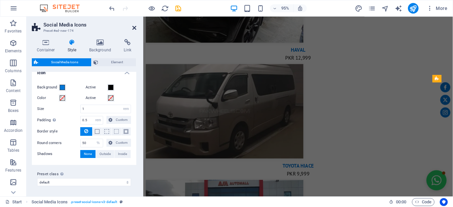
click at [134, 28] on icon at bounding box center [134, 27] width 4 height 5
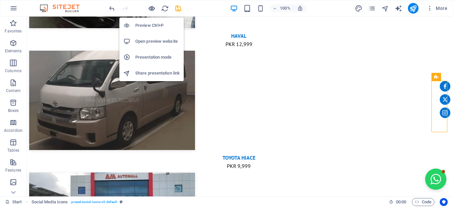
click at [155, 8] on icon "button" at bounding box center [152, 9] width 8 height 8
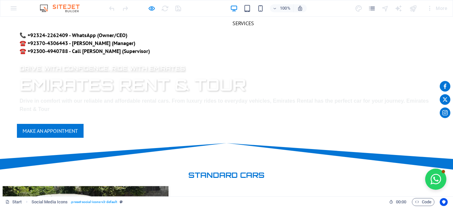
scroll to position [0, 0]
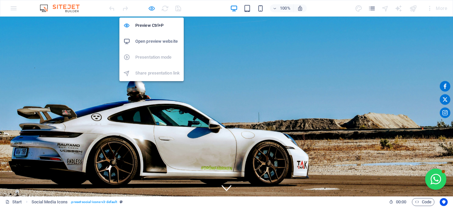
click at [149, 5] on icon "button" at bounding box center [152, 9] width 8 height 8
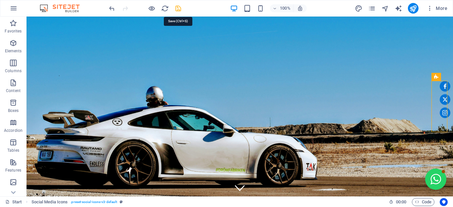
click at [177, 7] on icon "save" at bounding box center [178, 9] width 8 height 8
checkbox input "false"
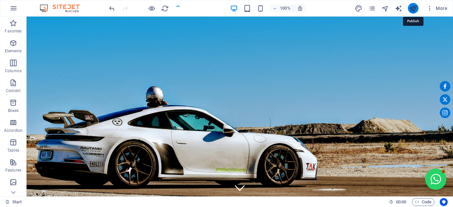
click at [412, 8] on icon "publish" at bounding box center [413, 9] width 8 height 8
